Goal: Transaction & Acquisition: Download file/media

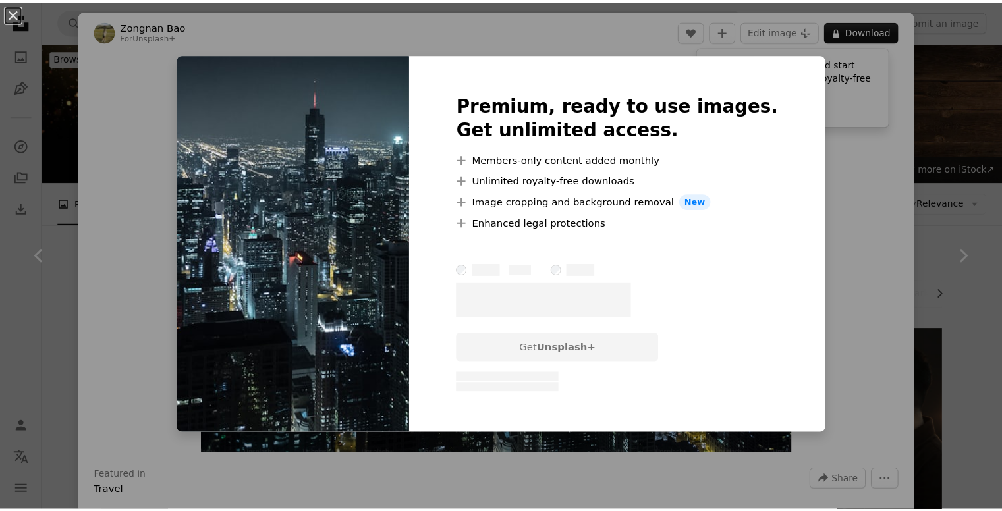
scroll to position [591, 0]
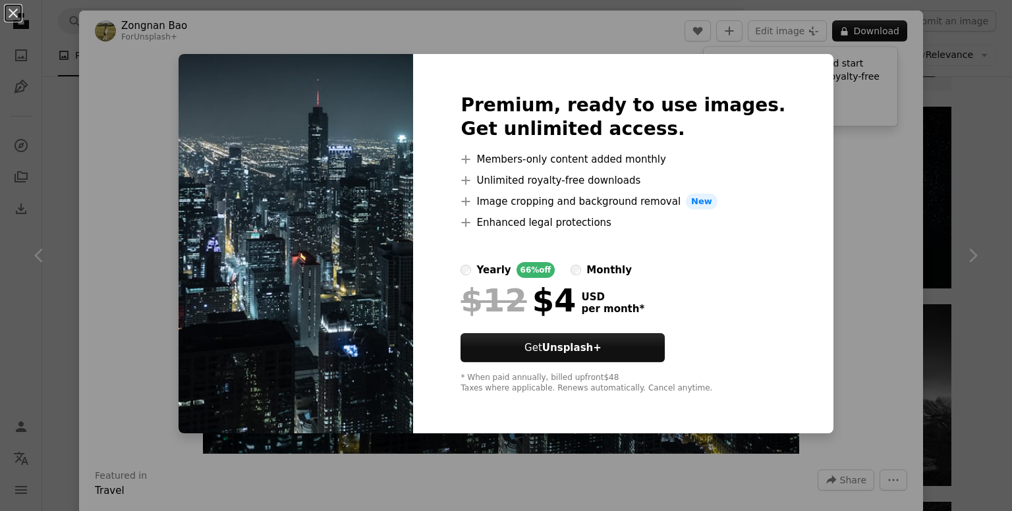
click at [875, 197] on div "An X shape Premium, ready to use images. Get unlimited access. A plus sign Memb…" at bounding box center [506, 255] width 1012 height 511
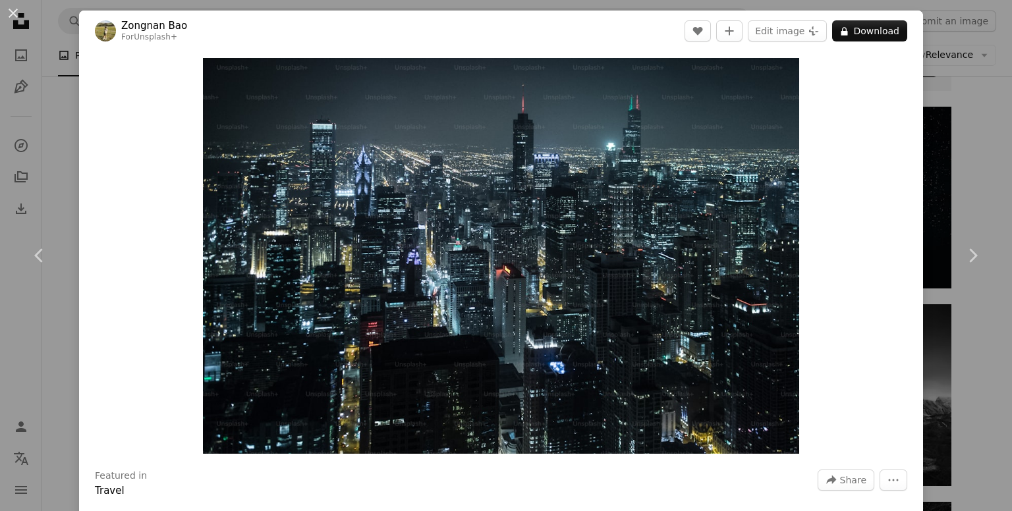
click at [924, 120] on div "An X shape Chevron left Chevron right Zongnan Bao For Unsplash+ A heart A plus …" at bounding box center [506, 255] width 1012 height 511
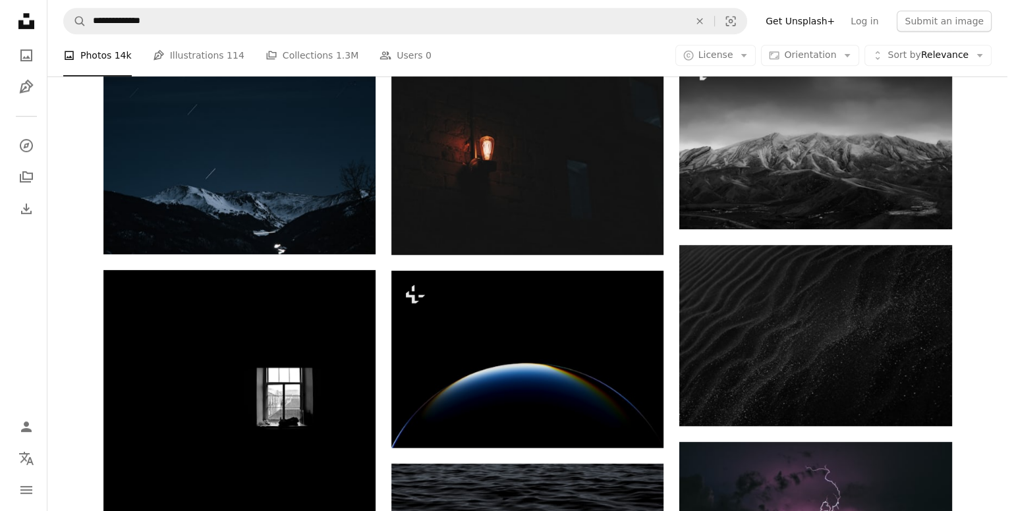
scroll to position [854, 0]
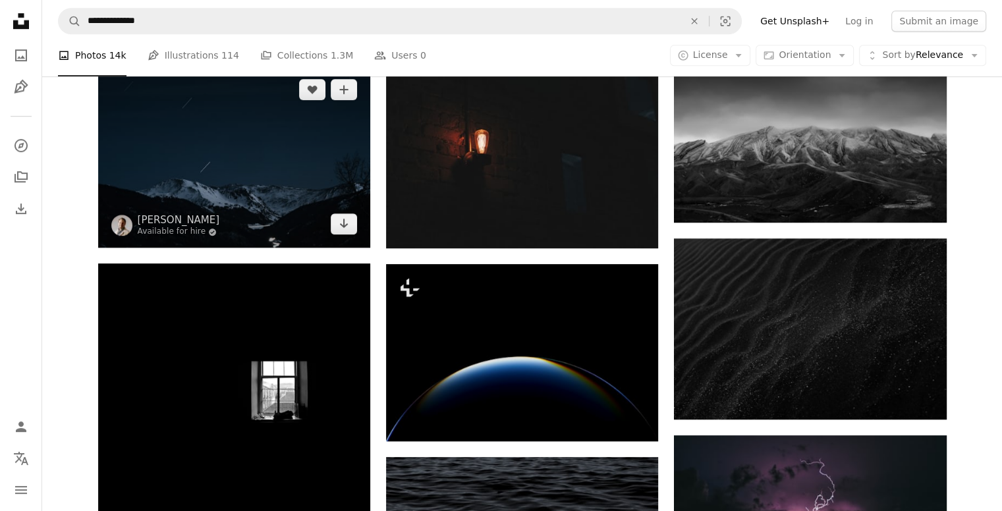
click at [264, 208] on img at bounding box center [234, 157] width 272 height 182
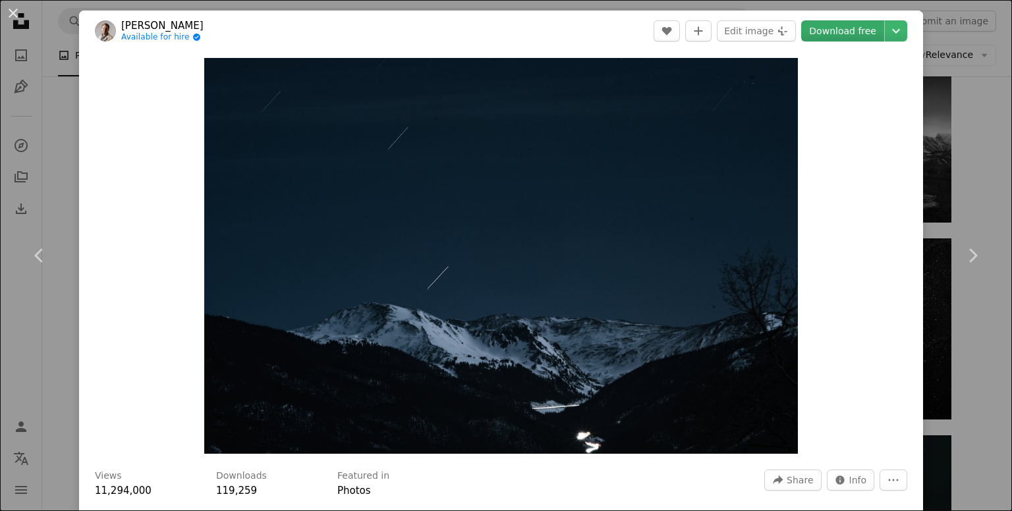
click at [852, 30] on link "Download free" at bounding box center [842, 30] width 83 height 21
